Goal: Transaction & Acquisition: Subscribe to service/newsletter

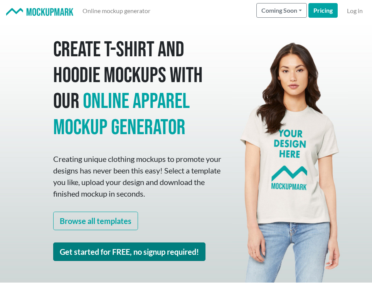
click at [144, 251] on link "Get started for FREE, no signup required!" at bounding box center [129, 251] width 152 height 18
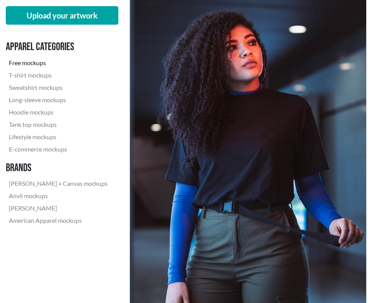
scroll to position [467, 0]
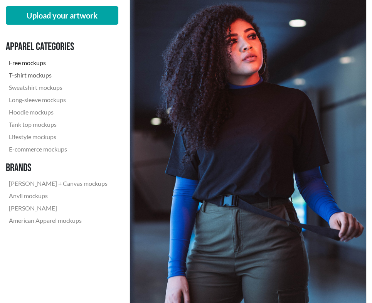
click at [48, 76] on link "T-shirt mockups" at bounding box center [58, 75] width 105 height 12
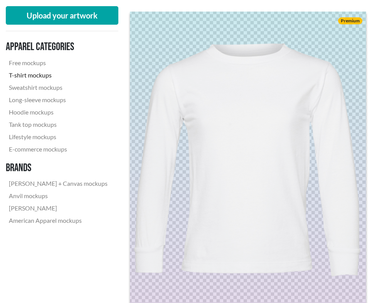
scroll to position [216, 0]
click at [300, 47] on img at bounding box center [248, 190] width 260 height 390
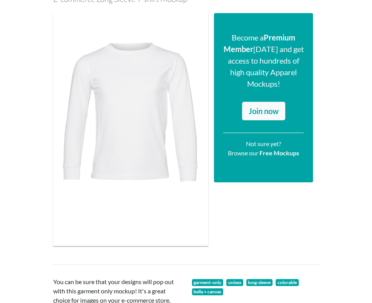
scroll to position [12, 0]
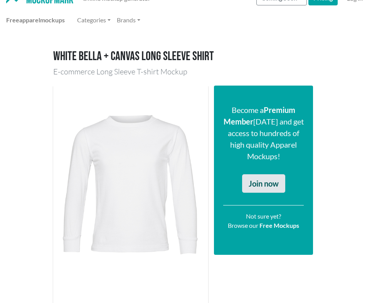
click at [254, 187] on link "Join now" at bounding box center [263, 183] width 43 height 18
